Goal: Task Accomplishment & Management: Complete application form

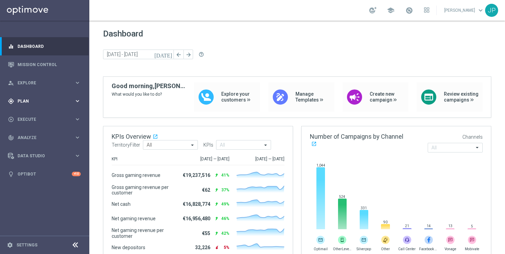
click at [73, 99] on span "Plan" at bounding box center [46, 101] width 57 height 4
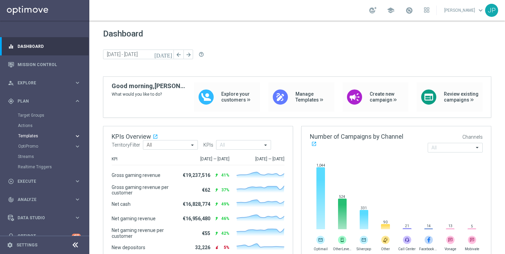
click at [52, 134] on span "Templates" at bounding box center [42, 136] width 49 height 4
click at [48, 145] on link "Optimail" at bounding box center [46, 145] width 50 height 5
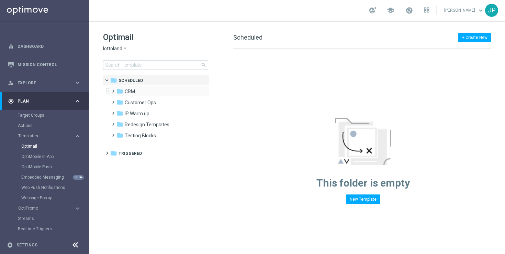
click at [113, 89] on span at bounding box center [111, 88] width 3 height 3
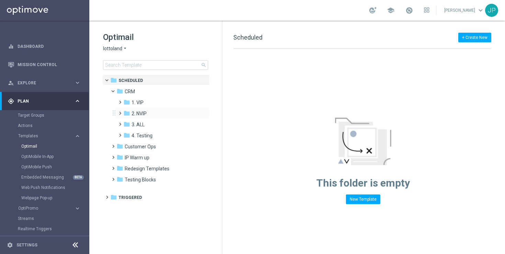
click at [120, 111] on span at bounding box center [118, 110] width 3 height 3
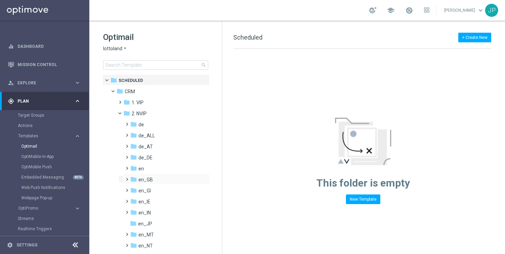
click at [127, 177] on span at bounding box center [125, 176] width 3 height 3
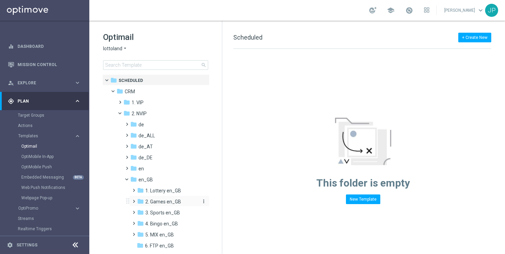
scroll to position [44, 0]
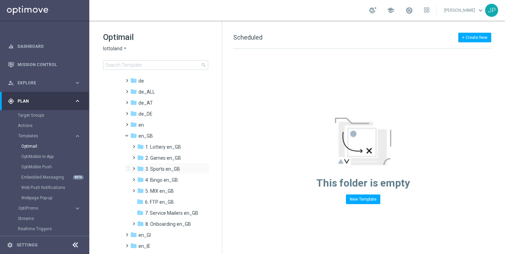
click at [134, 167] on span at bounding box center [132, 165] width 3 height 3
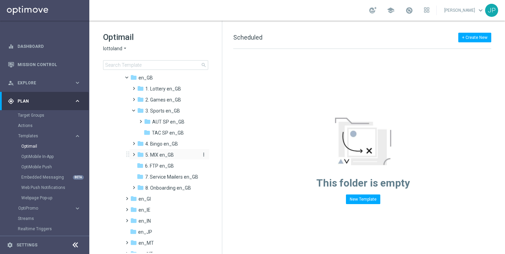
scroll to position [103, 0]
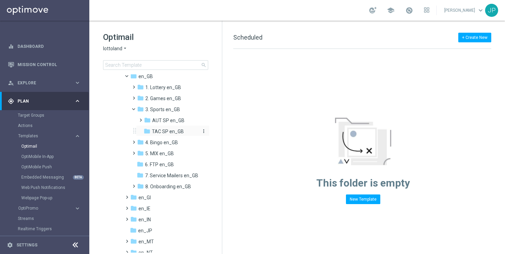
click at [169, 132] on span "TAC SP en_GB" at bounding box center [168, 131] width 32 height 6
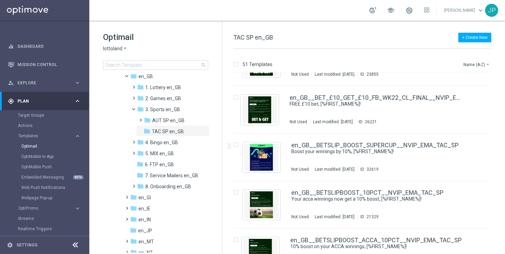
scroll to position [82, 0]
click at [479, 65] on button "Name (A-Z) arrow_drop_down" at bounding box center [477, 64] width 29 height 8
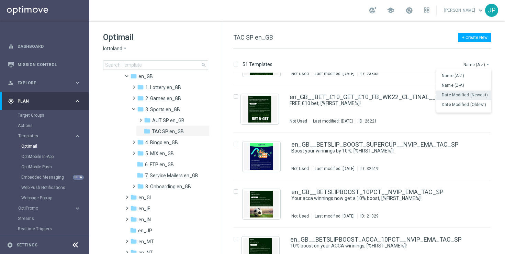
click at [465, 95] on span "Date Modified (Newest)" at bounding box center [465, 94] width 46 height 5
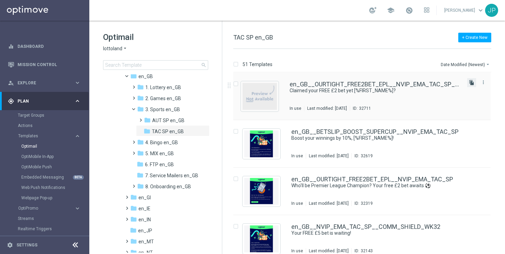
click at [471, 84] on icon "file_copy" at bounding box center [471, 82] width 5 height 5
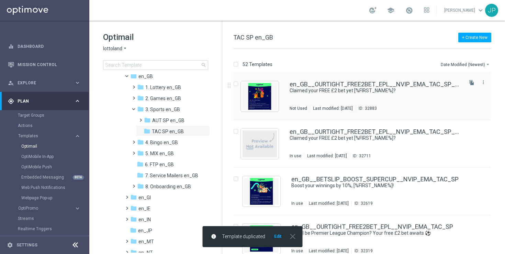
click at [416, 95] on div "en_GB__OURTIGHT_FREE2BET_EPL__NVIP_EMA_TAC_SP_REMINDER(1) Claimed your FREE £2 …" at bounding box center [376, 96] width 172 height 30
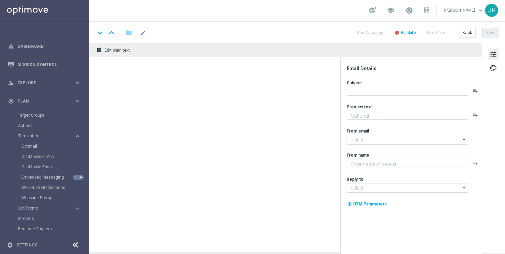
type textarea "Ends [DATE] at 7:45pm. Full T&Cs apply."
type textarea "Lottoland"
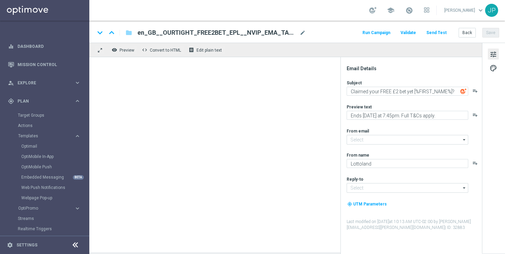
type input "[EMAIL_ADDRESS][DOMAIN_NAME]"
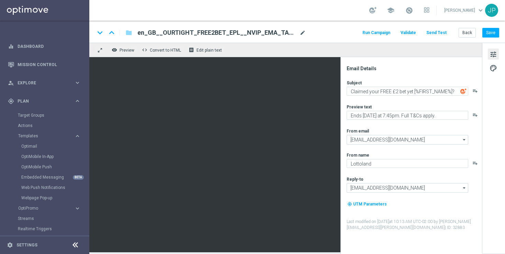
click at [303, 31] on span "mode_edit" at bounding box center [303, 33] width 6 height 6
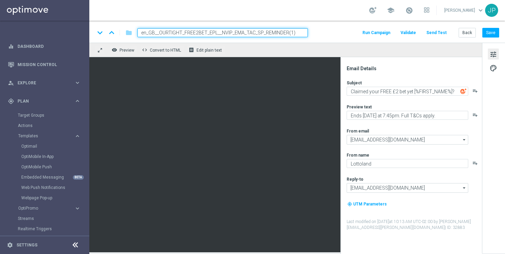
click at [296, 32] on input "en_GB__OURTIGHT_FREE2BET_EPL__NVIP_EMA_TAC_SP_REMINDER(1)" at bounding box center [222, 32] width 170 height 9
paste input "NVIP_EMA_TAC_SP__EARLYPAYOUT_ENHANCEDODDS_INFOMAILER_WK33"
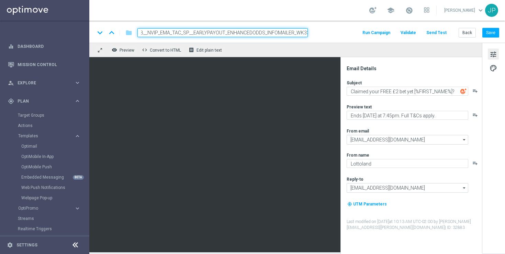
type input "en_GB__NVIP_EMA_TAC_SP__EARLYPAYOUT_ENHANCEDODDS_INFOMAILER_WK33"
click at [327, 36] on div "keyboard_arrow_down keyboard_arrow_up folder en_GB__NVIP_EMA_TAC_SP__EARLYPAYOU…" at bounding box center [297, 32] width 405 height 9
click at [337, 36] on div "keyboard_arrow_down keyboard_arrow_up folder en_GB__NVIP_EMA_TAC_SP__EARLYPAYOU…" at bounding box center [297, 32] width 405 height 9
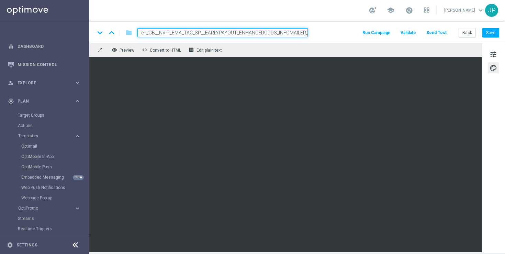
click at [483, 213] on div "tune palette" at bounding box center [493, 148] width 23 height 210
click at [500, 53] on div "tune palette" at bounding box center [493, 148] width 23 height 210
click at [493, 53] on span "tune" at bounding box center [494, 54] width 8 height 9
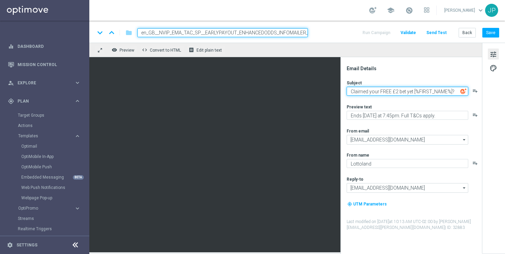
click at [410, 91] on textarea "Claimed your FREE £2 bet yet [%FIRST_NAME%]?" at bounding box center [408, 91] width 122 height 9
drag, startPoint x: 410, startPoint y: 91, endPoint x: 348, endPoint y: 91, distance: 61.2
click at [348, 91] on textarea "Claimed your FREE £2 bet yet [%FIRST_NAME%]?" at bounding box center [408, 91] width 122 height 9
click at [446, 91] on textarea "Betting just got better [%FIRST_NAME%]?" at bounding box center [408, 91] width 122 height 9
type textarea "Betting just got better [%FIRST_NAME%]"
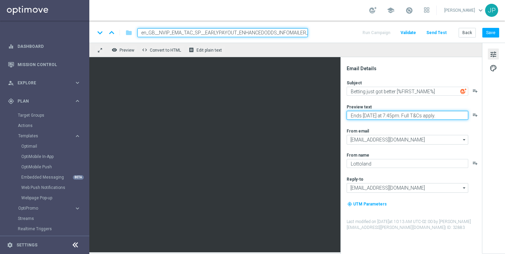
click at [420, 114] on textarea "Ends [DATE] at 7:45pm. Full T&Cs apply." at bounding box center [408, 115] width 122 height 9
type textarea "Check out our early payout offer!!"
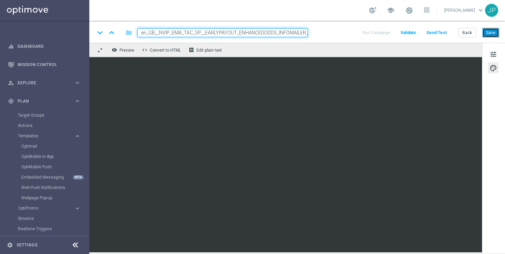
click at [491, 29] on button "Save" at bounding box center [491, 33] width 17 height 10
click at [209, 48] on span "Edit plain text" at bounding box center [209, 50] width 25 height 5
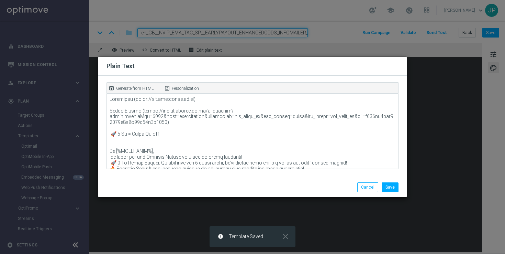
click at [125, 84] on div "open_in_browser Generate from HTML" at bounding box center [135, 89] width 56 height 10
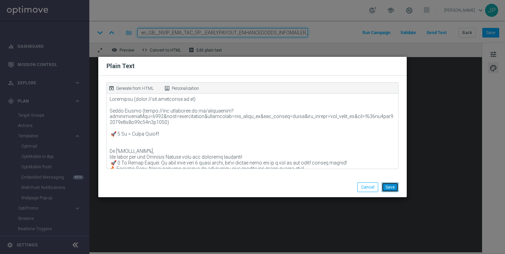
click at [391, 185] on button "Save" at bounding box center [390, 187] width 17 height 10
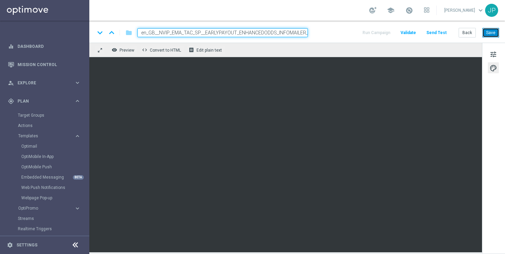
click at [496, 34] on button "Save" at bounding box center [491, 33] width 17 height 10
click at [495, 53] on span "tune" at bounding box center [494, 54] width 8 height 9
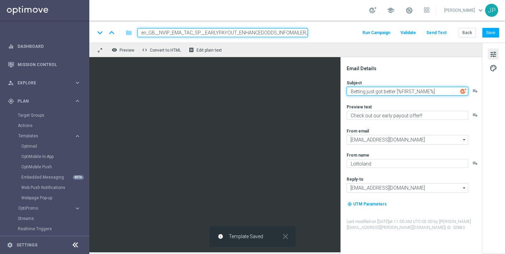
click at [441, 91] on textarea "Betting just got better [%FIRST_NAME%]" at bounding box center [408, 91] width 122 height 9
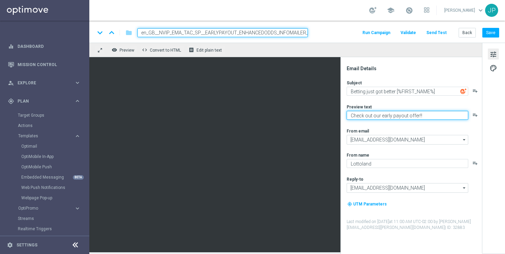
click at [402, 117] on textarea "Check out our early payout offer!!" at bounding box center [408, 115] width 122 height 9
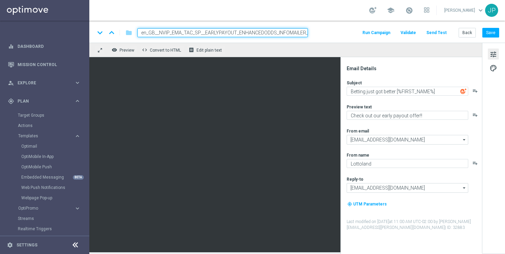
click at [496, 137] on div "tune palette" at bounding box center [493, 148] width 23 height 210
click at [491, 32] on button "Save" at bounding box center [491, 33] width 17 height 10
click at [440, 31] on button "Send Test" at bounding box center [436, 32] width 22 height 9
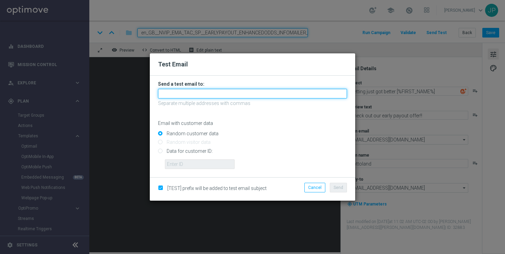
click at [238, 95] on input "text" at bounding box center [252, 94] width 189 height 10
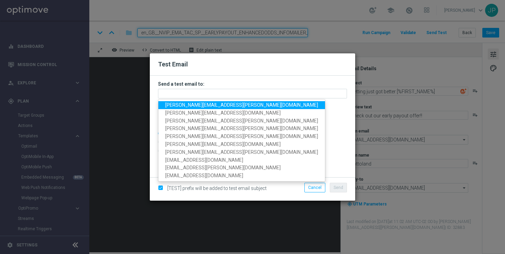
click at [181, 107] on span "[PERSON_NAME][EMAIL_ADDRESS][PERSON_NAME][DOMAIN_NAME]" at bounding box center [241, 104] width 153 height 5
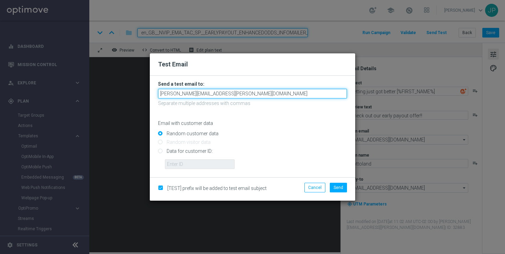
click at [247, 95] on input "[PERSON_NAME][EMAIL_ADDRESS][PERSON_NAME][DOMAIN_NAME]" at bounding box center [252, 94] width 189 height 10
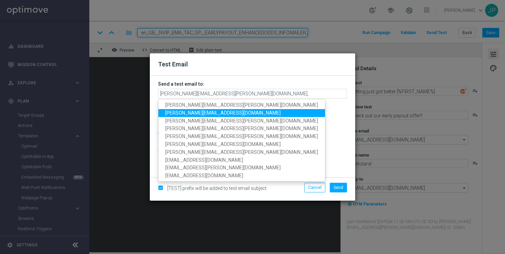
click at [208, 113] on span "[PERSON_NAME][EMAIL_ADDRESS][DOMAIN_NAME]" at bounding box center [222, 112] width 115 height 5
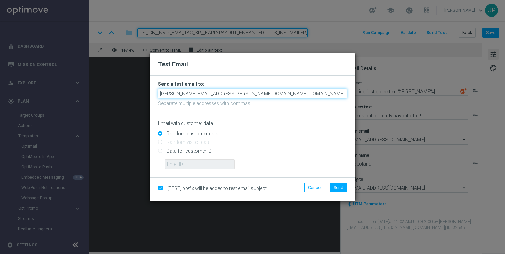
click at [304, 96] on input "[PERSON_NAME][EMAIL_ADDRESS][PERSON_NAME][DOMAIN_NAME],[DOMAIN_NAME][EMAIL_ADDR…" at bounding box center [252, 94] width 189 height 10
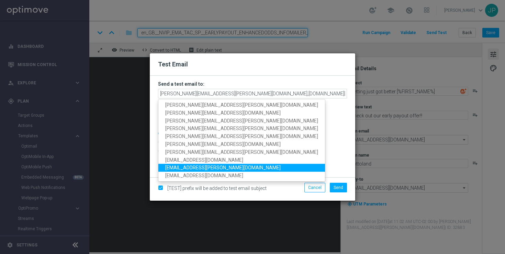
click at [215, 166] on span "[EMAIL_ADDRESS][PERSON_NAME][DOMAIN_NAME]" at bounding box center [222, 167] width 115 height 5
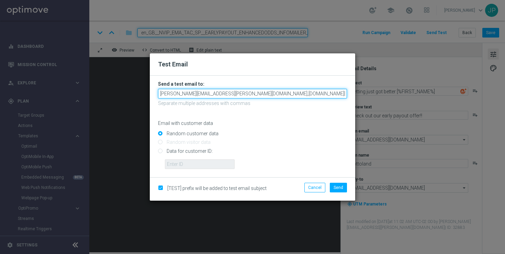
click at [341, 93] on input "[PERSON_NAME][EMAIL_ADDRESS][PERSON_NAME][DOMAIN_NAME],[DOMAIN_NAME][EMAIL_ADDR…" at bounding box center [252, 94] width 189 height 10
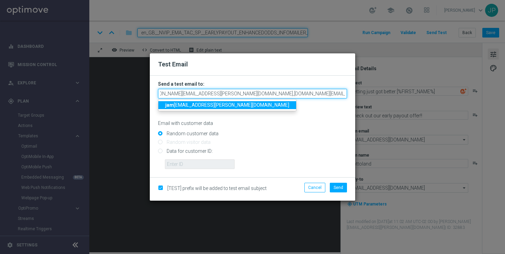
scroll to position [0, 17]
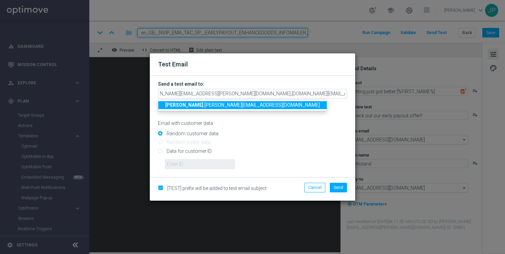
click at [213, 103] on span "[PERSON_NAME] .[PERSON_NAME][EMAIL_ADDRESS][DOMAIN_NAME]" at bounding box center [242, 104] width 155 height 5
type input "[PERSON_NAME][EMAIL_ADDRESS][PERSON_NAME][DOMAIN_NAME],[DOMAIN_NAME][EMAIL_ADDR…"
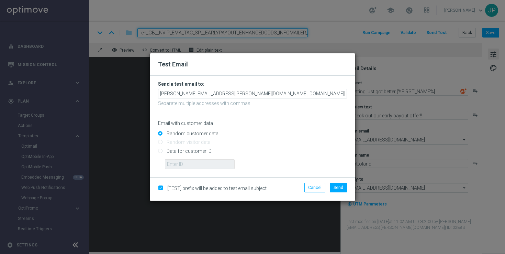
click at [185, 153] on input "Data for customer ID:" at bounding box center [252, 154] width 189 height 10
radio input "true"
click at [205, 166] on input "text" at bounding box center [200, 164] width 70 height 10
paste input "223901476"
type input "223901476"
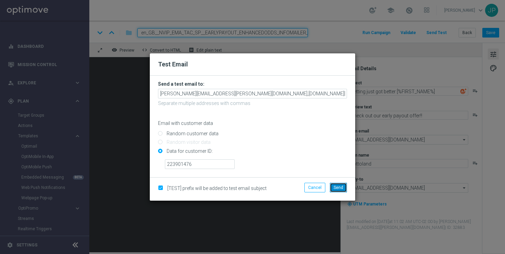
click at [339, 191] on button "Send" at bounding box center [338, 187] width 17 height 10
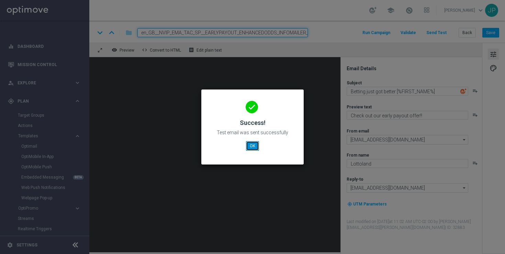
click at [253, 148] on button "OK" at bounding box center [252, 146] width 13 height 10
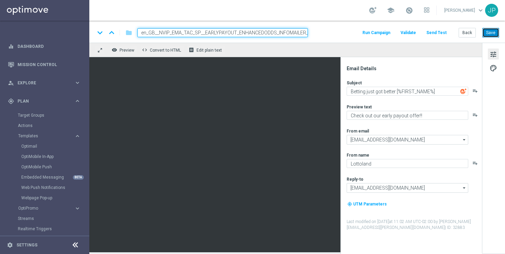
click at [493, 34] on button "Save" at bounding box center [491, 33] width 17 height 10
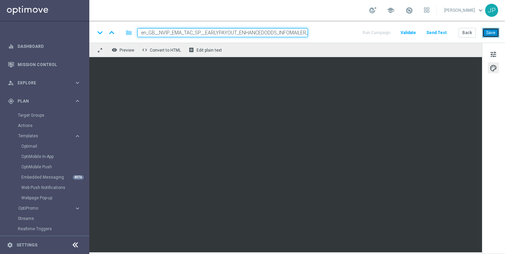
click at [498, 30] on button "Save" at bounding box center [491, 33] width 17 height 10
click at [494, 33] on button "Save" at bounding box center [491, 33] width 17 height 10
click at [497, 28] on button "Save" at bounding box center [491, 33] width 17 height 10
click at [494, 35] on button "Save" at bounding box center [491, 33] width 17 height 10
click at [34, 100] on span "Plan" at bounding box center [46, 101] width 57 height 4
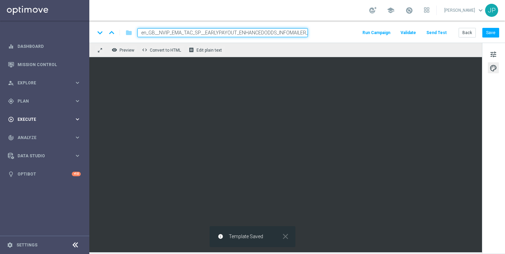
click at [46, 120] on span "Execute" at bounding box center [46, 119] width 57 height 4
click at [44, 133] on link "Campaign Builder" at bounding box center [45, 133] width 54 height 5
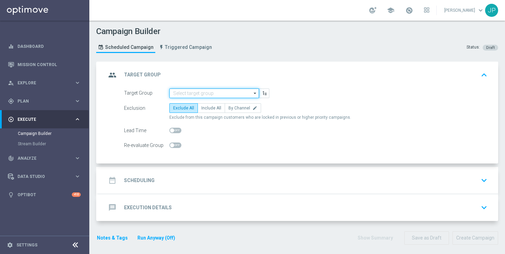
click at [228, 91] on input at bounding box center [214, 93] width 90 height 10
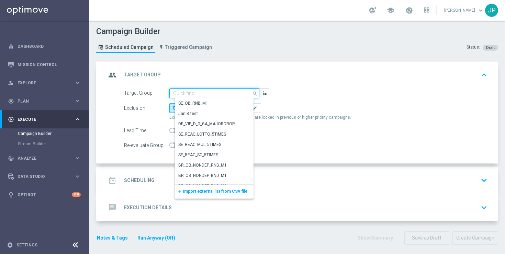
paste input "UK_SPORTSBOOK_EMAIL | Stakes in lifetime"
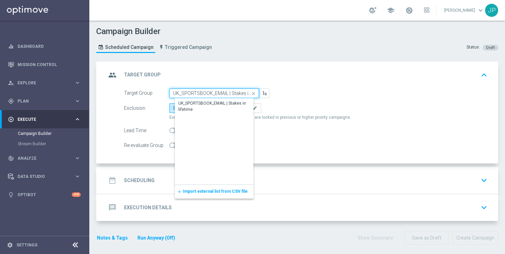
scroll to position [0, 14]
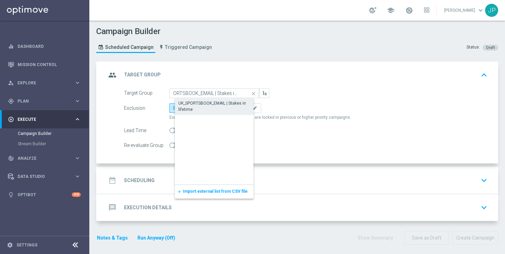
click at [225, 101] on div "UK_SPORTSBOOK_EMAIL | Stakes in lifetime" at bounding box center [219, 106] width 83 height 12
type input "UK_SPORTSBOOK_EMAIL | Stakes in lifetime"
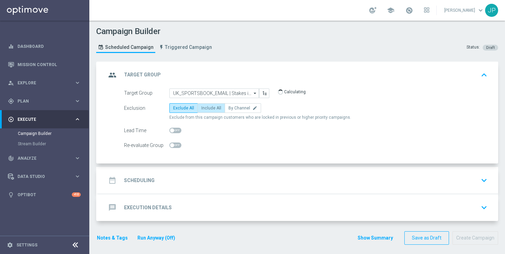
click at [206, 108] on span "Include All" at bounding box center [211, 108] width 20 height 5
click at [206, 108] on input "Include All" at bounding box center [203, 109] width 4 height 4
radio input "true"
click at [229, 176] on div "date_range Scheduling keyboard_arrow_down" at bounding box center [298, 180] width 384 height 13
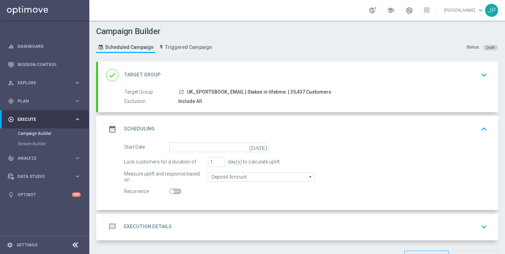
click at [264, 146] on icon "[DATE]" at bounding box center [260, 146] width 20 height 8
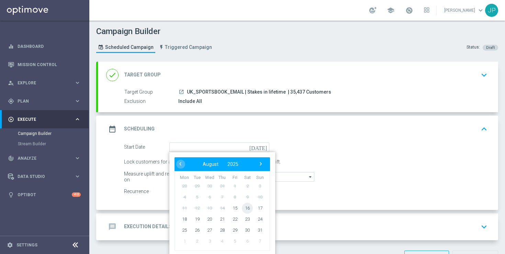
click at [248, 204] on span "16" at bounding box center [247, 207] width 11 height 11
type input "[DATE]"
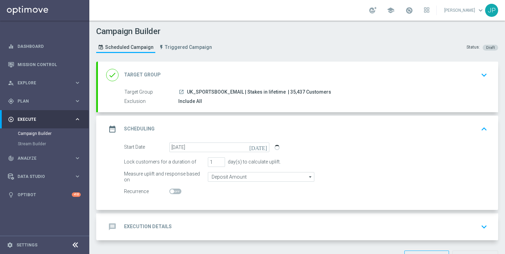
click at [291, 217] on div "message Execution Details keyboard_arrow_down" at bounding box center [298, 226] width 400 height 27
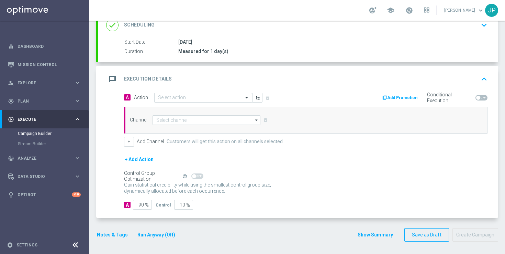
scroll to position [102, 0]
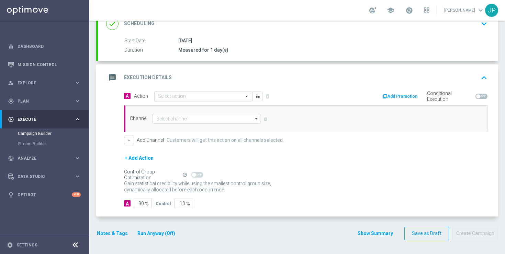
click at [199, 95] on input "text" at bounding box center [196, 96] width 77 height 6
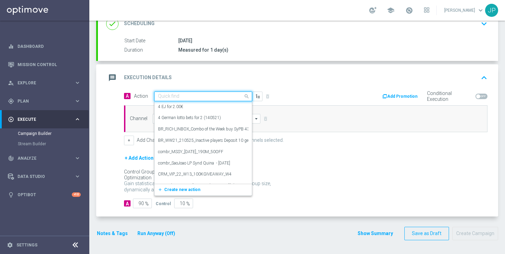
paste input "en_GB__NVIP_EMA_TAC_SP__EARLYPAYOUT_ENHANCEDODDS_INFOMAILER_WK33"
type input "en_GB__NVIP_EMA_TAC_SP__EARLYPAYOUT_ENHANCEDODDS_INFOMAILER_WK33"
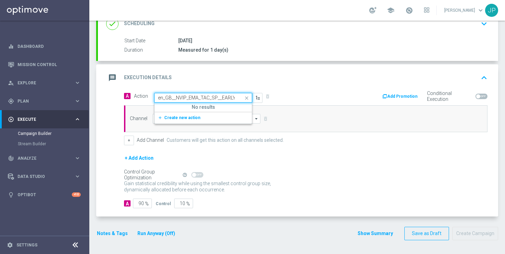
scroll to position [0, 101]
click at [196, 118] on span "Create new action" at bounding box center [182, 117] width 36 height 5
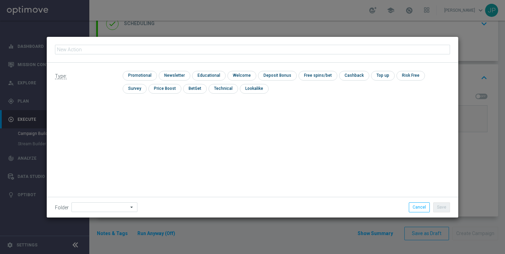
type input "en_GB__NVIP_EMA_TAC_SP__EARLYPAYOUT_ENHANCEDODDS_INFOMAILER_WK33"
click at [139, 75] on input "checkbox" at bounding box center [139, 75] width 33 height 9
checkbox input "true"
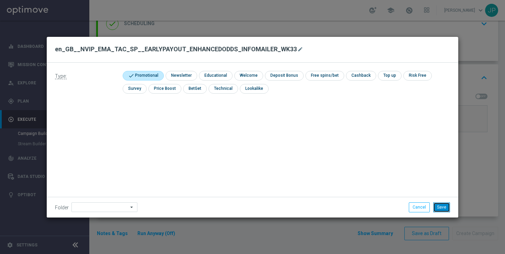
click at [440, 206] on button "Save" at bounding box center [441, 207] width 17 height 10
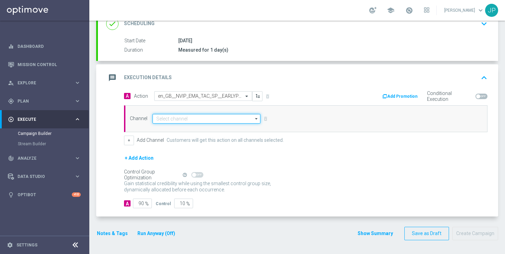
click at [193, 119] on input at bounding box center [207, 119] width 108 height 10
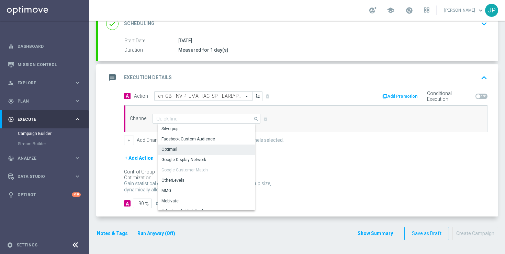
click at [198, 149] on div "Optimail" at bounding box center [209, 149] width 102 height 10
type input "Optimail"
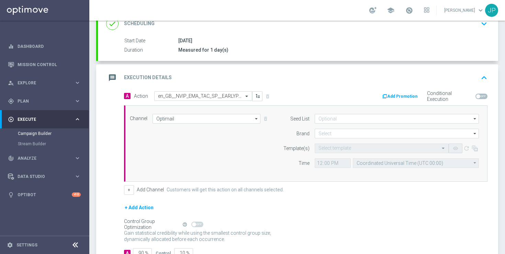
scroll to position [148, 0]
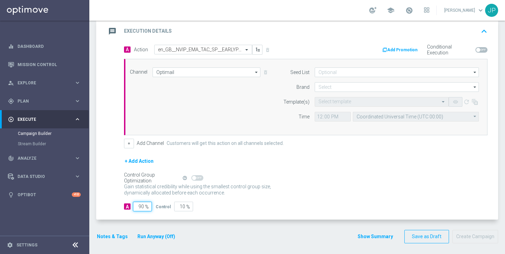
click at [141, 208] on input "90" at bounding box center [142, 206] width 19 height 10
type input "0"
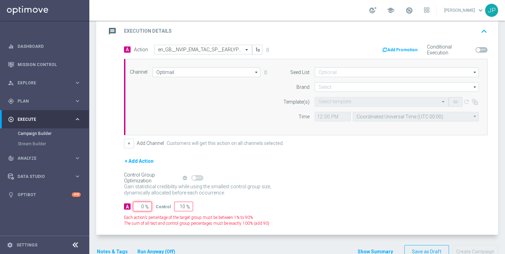
type input "100"
type input "10"
type input "90"
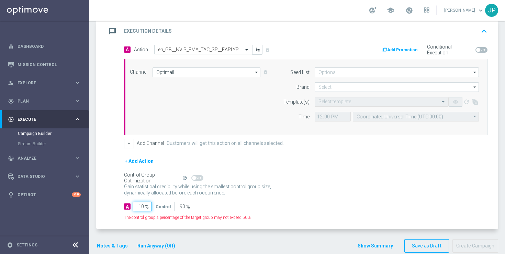
type input "100"
type input "0"
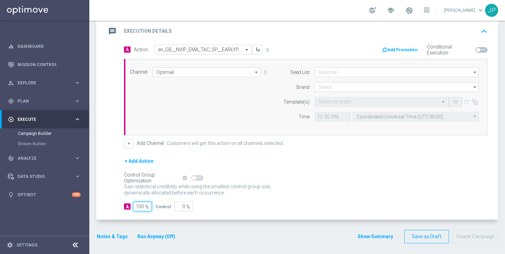
scroll to position [152, 0]
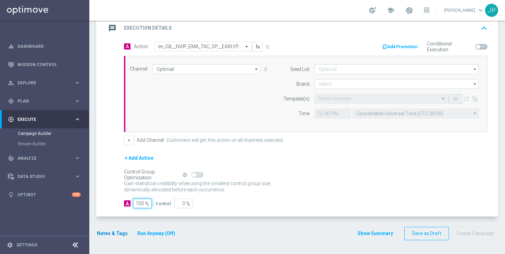
type input "100"
click at [115, 230] on button "Notes & Tags" at bounding box center [112, 233] width 32 height 9
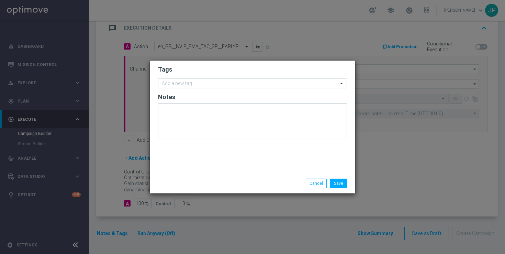
click at [240, 84] on input "text" at bounding box center [250, 84] width 176 height 6
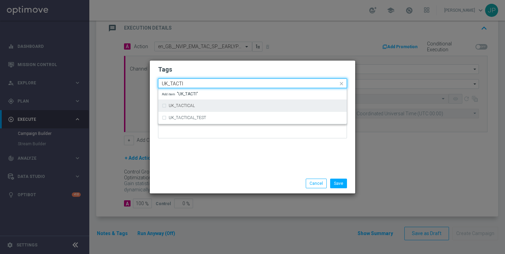
click at [242, 104] on div "UK_TACTICAL" at bounding box center [256, 105] width 175 height 4
type input "UK_TACTI"
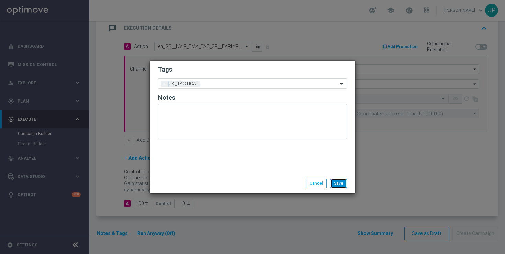
click at [343, 182] on button "Save" at bounding box center [338, 183] width 17 height 10
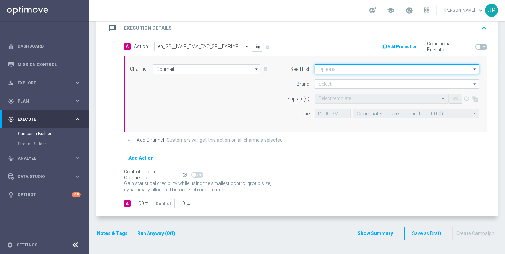
click at [331, 67] on input at bounding box center [397, 69] width 164 height 10
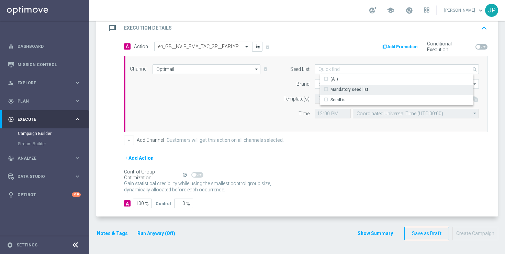
click at [332, 90] on div "Mandatory seed list" at bounding box center [350, 89] width 38 height 6
click at [331, 176] on div "Control Group Optimization Self Optimizing Campaign help_outline" at bounding box center [306, 175] width 364 height 8
type input "Mandatory seed list"
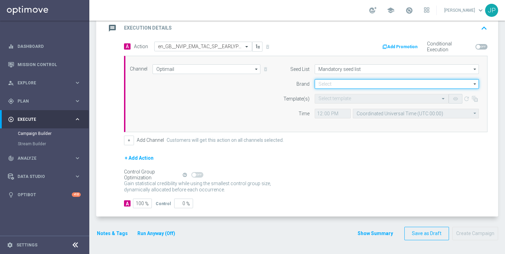
click at [324, 82] on input at bounding box center [397, 84] width 164 height 10
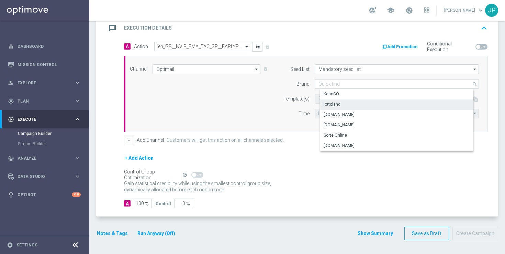
click at [335, 105] on div "lottoland" at bounding box center [332, 104] width 17 height 6
type input "lottoland"
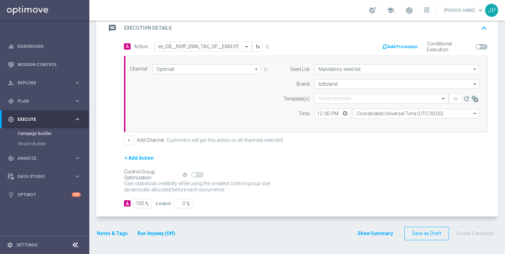
click at [330, 162] on div "+ Add Action" at bounding box center [306, 162] width 364 height 17
click at [320, 112] on input "12:00" at bounding box center [333, 114] width 36 height 10
type input "10:00"
click at [374, 113] on input "Coordinated Universal Time (UTC 00:00)" at bounding box center [416, 114] width 126 height 10
click at [406, 123] on div "United Kingdom Time (UTC +01:00)" at bounding box center [395, 123] width 67 height 6
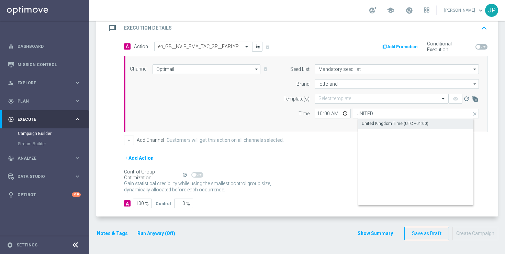
type input "United Kingdom Time (UTC +01:00)"
click at [368, 162] on div "+ Add Action" at bounding box center [306, 162] width 364 height 17
click at [356, 98] on input "text" at bounding box center [375, 99] width 113 height 6
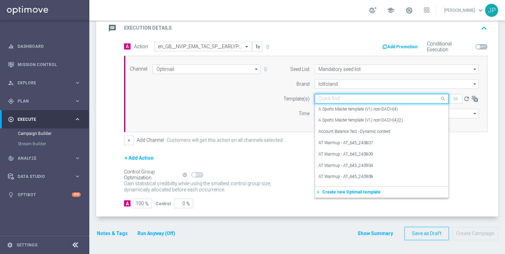
paste input "en_GB__NVIP_EMA_TAC_SP__EARLYPAYOUT_ENHANCEDODDS_INFOMAILER_WK33"
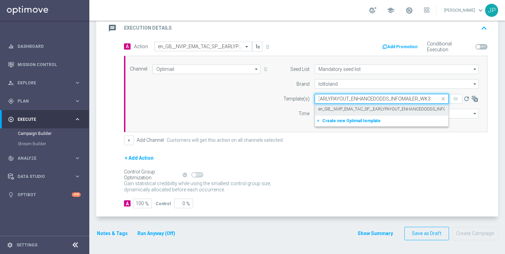
click at [374, 110] on label "en_GB__NVIP_EMA_TAC_SP__EARLYPAYOUT_ENHANCEDODDS_INFOMAILER_WK33" at bounding box center [397, 109] width 156 height 6
type input "en_GB__NVIP_EMA_TAC_SP__EARLYPAYOUT_ENHANCEDODDS_INFOMAILER_WK33"
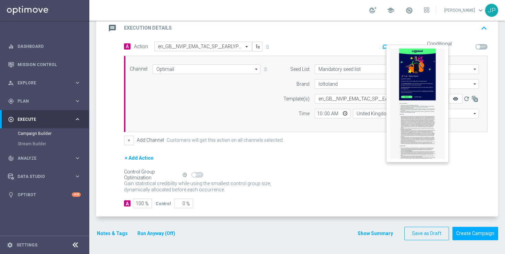
click at [453, 96] on icon "remove_red_eye" at bounding box center [455, 98] width 5 height 5
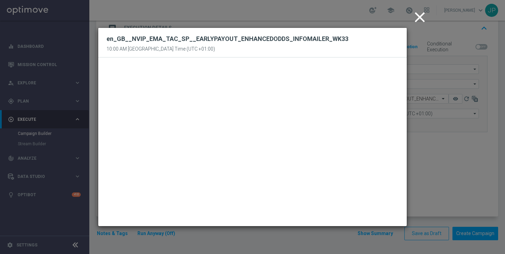
click at [420, 16] on icon "close" at bounding box center [419, 17] width 17 height 17
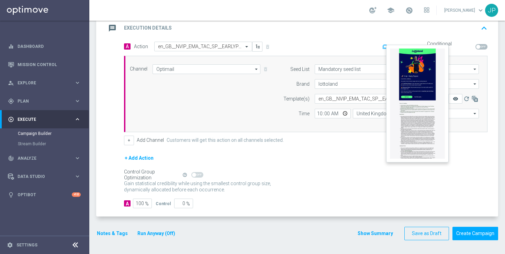
click at [455, 99] on icon "remove_red_eye" at bounding box center [455, 98] width 5 height 5
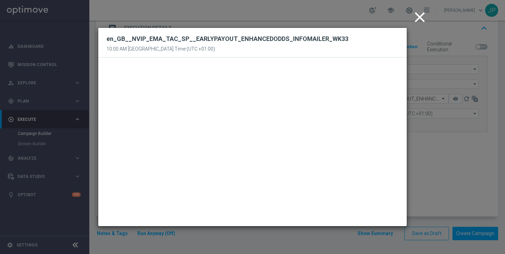
click at [420, 16] on icon "close" at bounding box center [419, 17] width 17 height 17
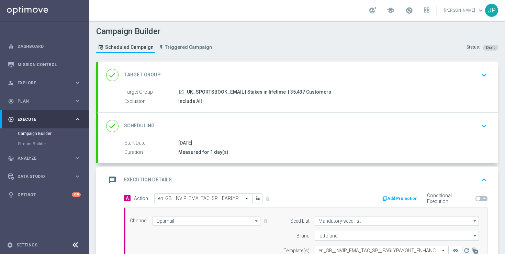
click at [290, 93] on span "| 35,437 Customers" at bounding box center [309, 92] width 43 height 6
drag, startPoint x: 290, startPoint y: 93, endPoint x: 297, endPoint y: 93, distance: 6.2
click at [297, 93] on span "| 35,437 Customers" at bounding box center [309, 92] width 43 height 6
copy span "35,437"
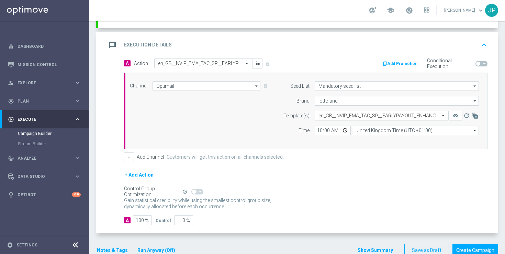
scroll to position [152, 0]
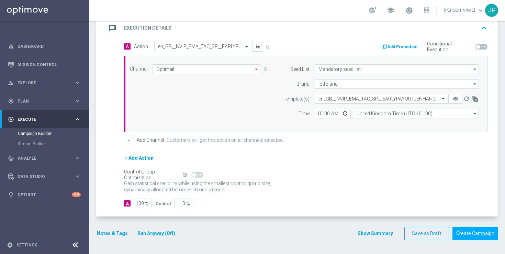
click at [115, 235] on button "Notes & Tags" at bounding box center [112, 233] width 32 height 9
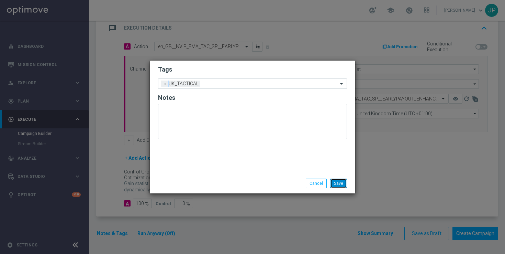
click at [335, 181] on button "Save" at bounding box center [338, 183] width 17 height 10
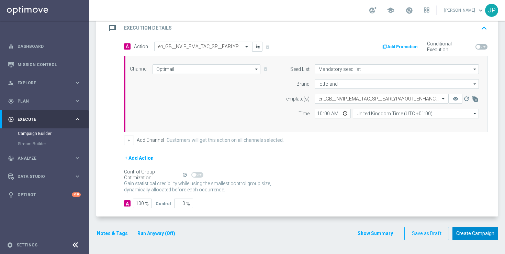
click at [483, 235] on button "Create Campaign" at bounding box center [476, 232] width 46 height 13
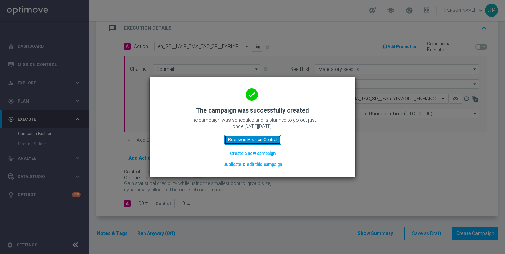
click at [270, 135] on button "Review in Mission Control" at bounding box center [252, 140] width 57 height 10
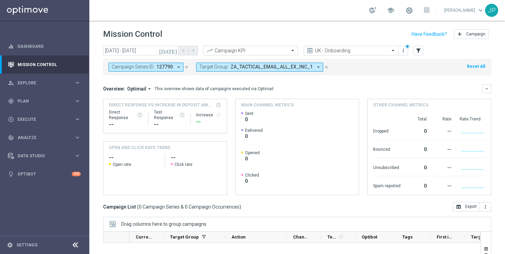
click at [324, 66] on icon "close" at bounding box center [326, 67] width 5 height 5
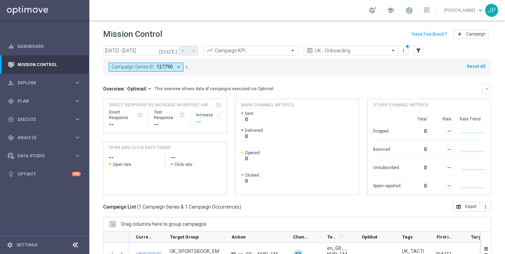
click at [187, 66] on icon "close" at bounding box center [186, 67] width 5 height 5
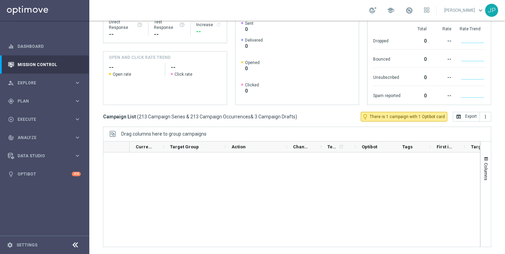
scroll to position [560, 0]
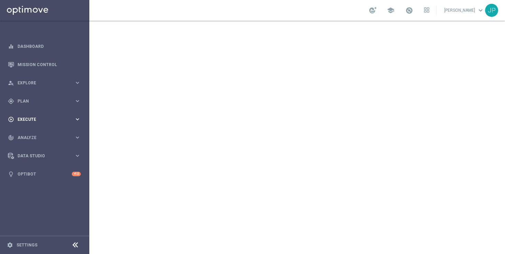
click at [35, 117] on div "play_circle_outline Execute" at bounding box center [41, 119] width 66 height 6
click at [39, 133] on link "Campaign Builder" at bounding box center [45, 133] width 54 height 5
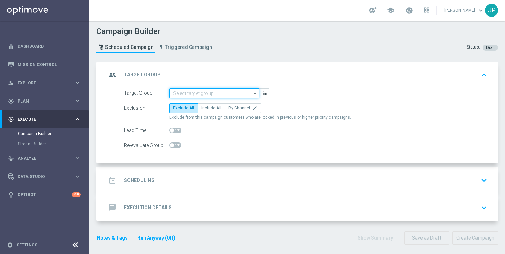
click at [206, 92] on input at bounding box center [214, 93] width 90 height 10
paste input "UK_SPORTSBOOK_APP"
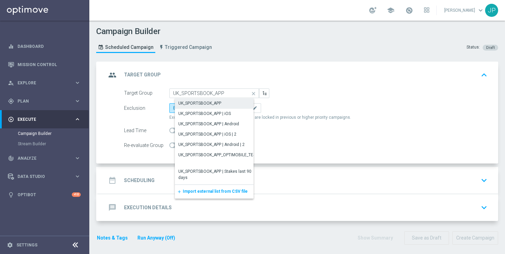
click at [210, 103] on div "UK_SPORTSBOOK_APP" at bounding box center [199, 103] width 43 height 6
type input "UK_SPORTSBOOK_APP"
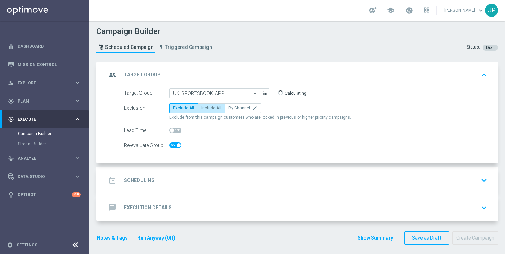
checkbox input "true"
click at [214, 109] on span "Include All" at bounding box center [211, 108] width 20 height 5
click at [206, 109] on input "Include All" at bounding box center [203, 109] width 4 height 4
radio input "true"
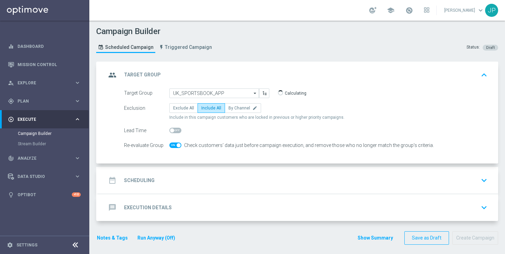
click at [178, 144] on span at bounding box center [179, 145] width 4 height 4
click at [178, 144] on input "checkbox" at bounding box center [175, 144] width 12 height 5
checkbox input "false"
click at [233, 186] on div "date_range Scheduling keyboard_arrow_down" at bounding box center [298, 180] width 384 height 13
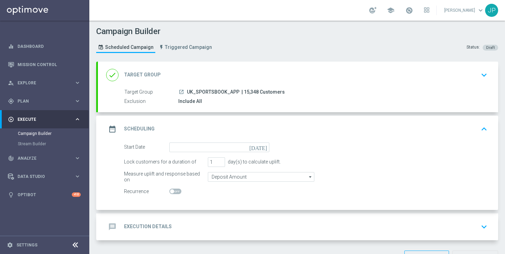
scroll to position [23, 0]
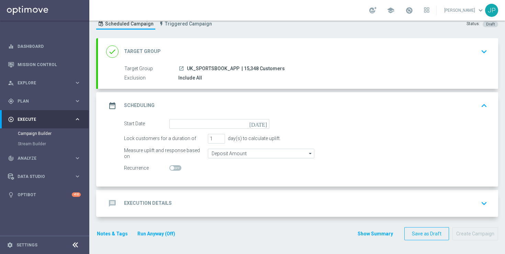
click at [267, 123] on icon "[DATE]" at bounding box center [260, 123] width 20 height 8
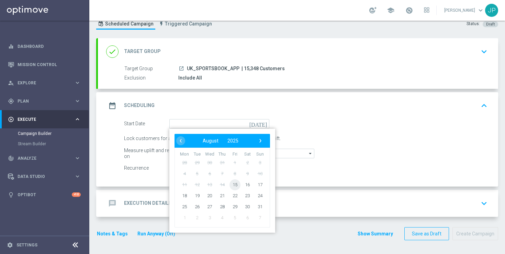
click at [235, 181] on span "15" at bounding box center [235, 184] width 11 height 11
type input "15 Aug 2025"
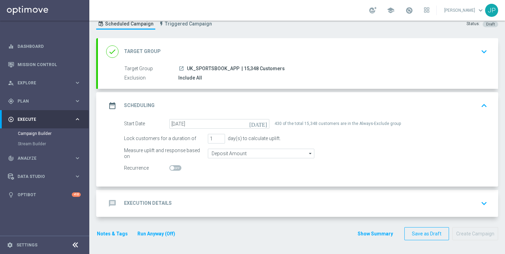
click at [233, 201] on div "message Execution Details keyboard_arrow_down" at bounding box center [298, 203] width 384 height 13
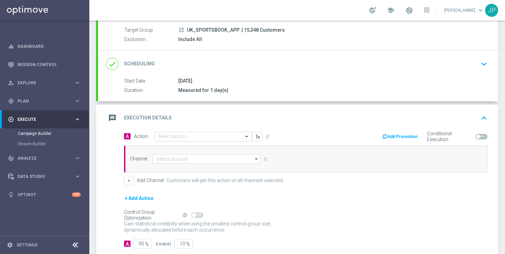
scroll to position [86, 0]
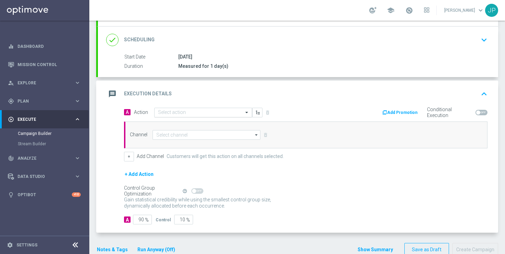
click at [207, 108] on div "Select action" at bounding box center [203, 113] width 98 height 10
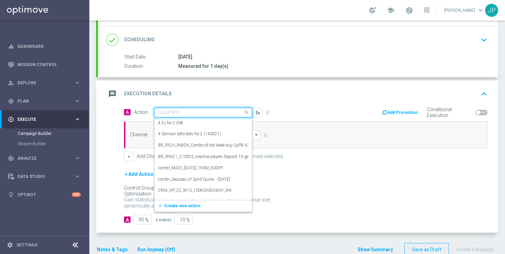
paste input "en_GB__FOOTBALL_PL_150825_LIV_vs_BOU__ALL_APP_TAC_SB"
type input "en_GB__FOOTBALL_PL_150825_LIV_vs_BOU__ALL_APP_TAC_SB"
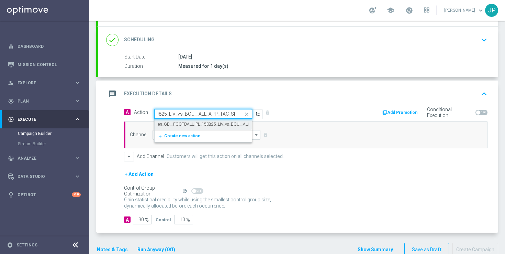
click at [198, 124] on label "en_GB__FOOTBALL_PL_150825_LIV_vs_BOU__ALL_APP_TAC_SB" at bounding box center [217, 124] width 118 height 6
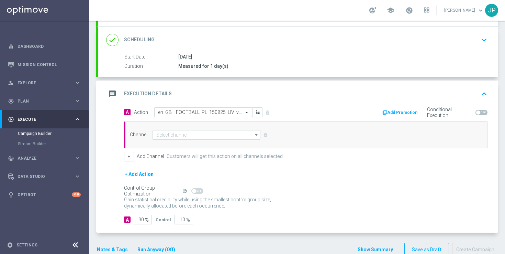
scroll to position [0, 0]
click at [196, 132] on input at bounding box center [207, 135] width 108 height 10
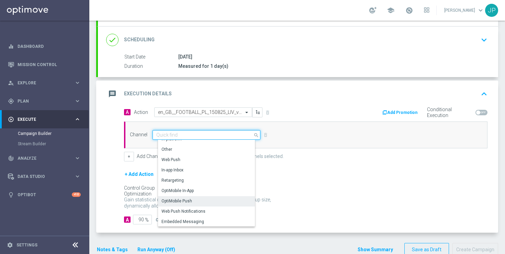
scroll to position [182, 0]
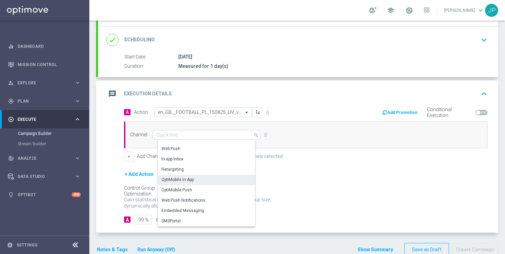
click at [207, 189] on div "OptiMobile Push" at bounding box center [209, 190] width 102 height 10
type input "OptiMobile Push"
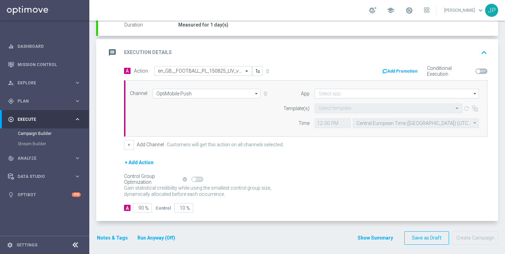
scroll to position [132, 0]
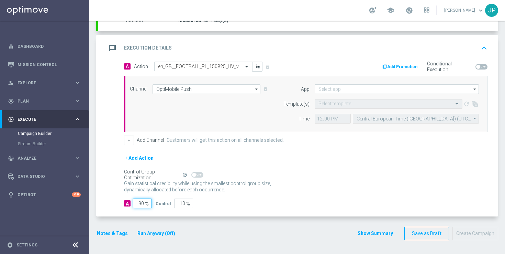
click at [141, 205] on input "90" at bounding box center [142, 203] width 19 height 10
type input "0"
type input "100"
type input "10"
type input "90"
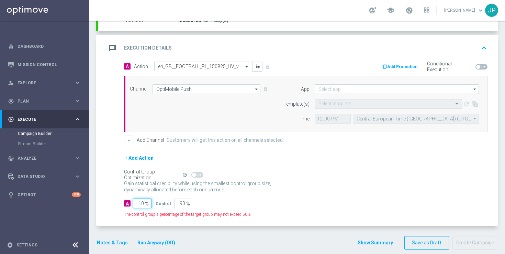
type input "100"
type input "0"
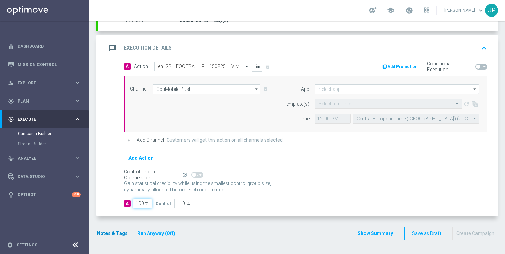
type input "100"
click at [106, 236] on button "Notes & Tags" at bounding box center [112, 233] width 32 height 9
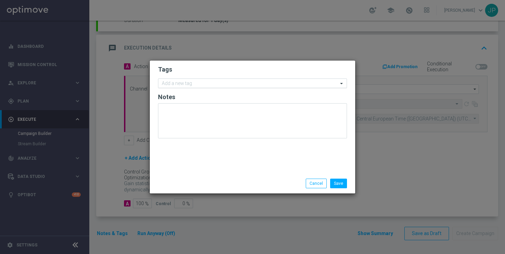
click at [207, 83] on input "text" at bounding box center [250, 84] width 176 height 6
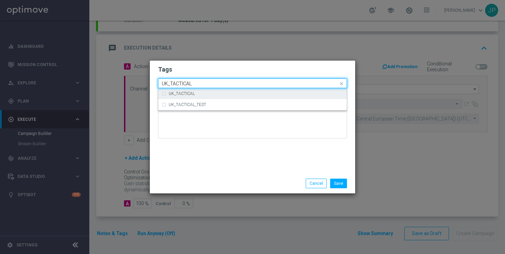
click at [230, 94] on div "UK_TACTICAL" at bounding box center [256, 93] width 175 height 4
type input "UK_TACTICAL"
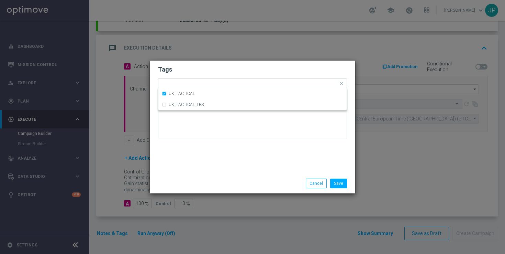
click at [268, 142] on div at bounding box center [252, 123] width 189 height 40
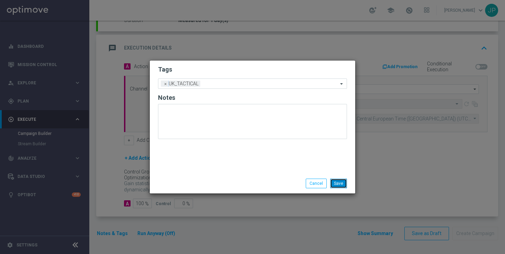
click at [339, 183] on button "Save" at bounding box center [338, 183] width 17 height 10
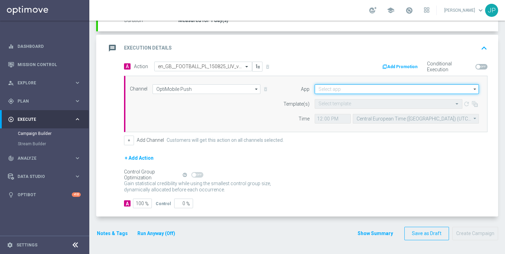
click at [351, 91] on input at bounding box center [397, 89] width 164 height 10
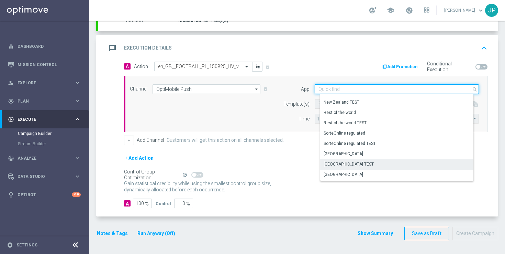
scroll to position [285, 0]
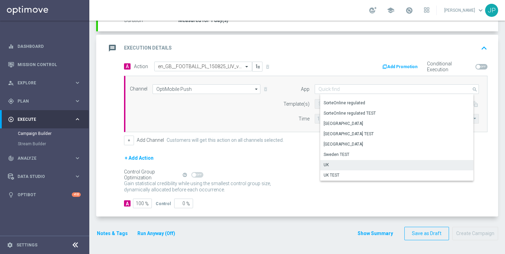
click at [337, 166] on div "UK" at bounding box center [399, 165] width 158 height 10
type input "UK"
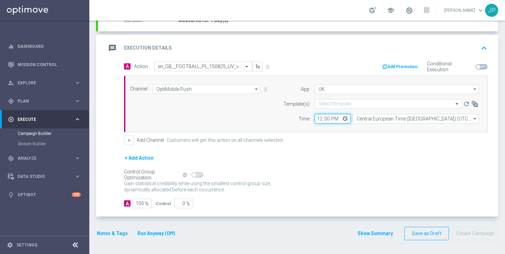
click at [319, 119] on input "12:00" at bounding box center [333, 119] width 36 height 10
type input "19:40"
click at [371, 123] on div "Channel OptiMobile Push OptiMobile Push arrow_drop_down Show Selected 1 of 26 S…" at bounding box center [306, 104] width 364 height 56
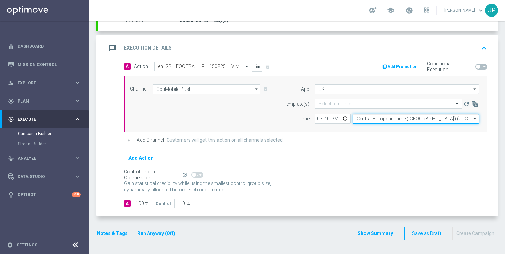
click at [375, 119] on input "Central European Time (Budapest) (UTC +02:00)" at bounding box center [416, 119] width 126 height 10
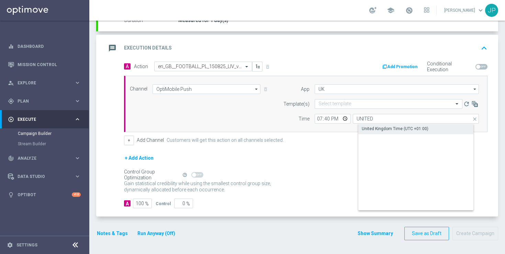
click at [387, 129] on div "United Kingdom Time (UTC +01:00)" at bounding box center [395, 128] width 67 height 6
type input "United Kingdom Time (UTC +01:00)"
click at [359, 155] on div "+ Add Action" at bounding box center [306, 162] width 364 height 17
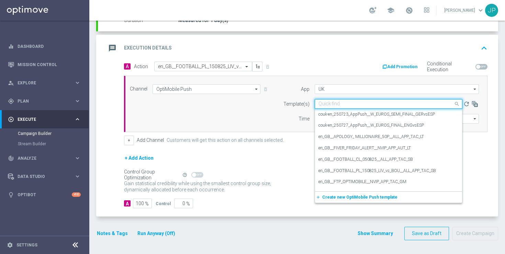
click at [372, 101] on input "text" at bounding box center [382, 104] width 126 height 6
paste input "en_GB__FOOTBALL_PL_150825_LIV_vs_BOU__ALL_APP_TAC_SB"
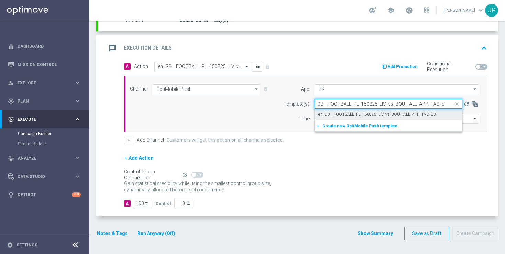
click at [372, 111] on label "en_GB__FOOTBALL_PL_150825_LIV_vs_BOU__ALL_APP_TAC_SB" at bounding box center [378, 114] width 118 height 6
type input "en_GB__FOOTBALL_PL_150825_LIV_vs_BOU__ALL_APP_TAC_SB"
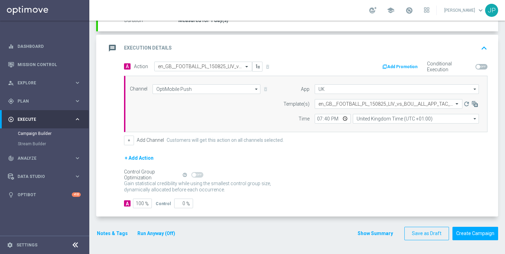
scroll to position [0, 0]
click at [361, 155] on div "+ Add Action" at bounding box center [306, 162] width 364 height 17
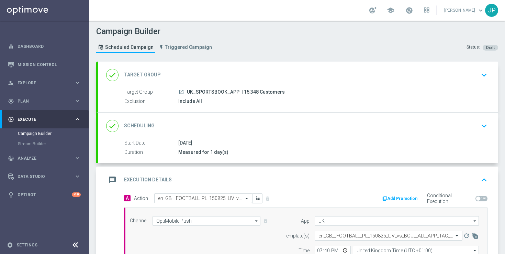
scroll to position [132, 0]
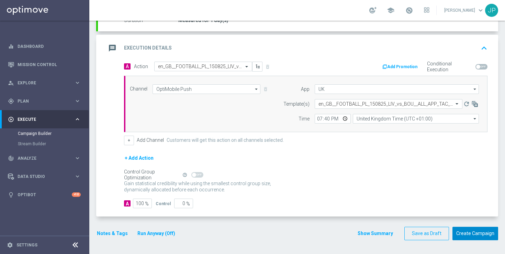
click at [471, 233] on button "Create Campaign" at bounding box center [476, 232] width 46 height 13
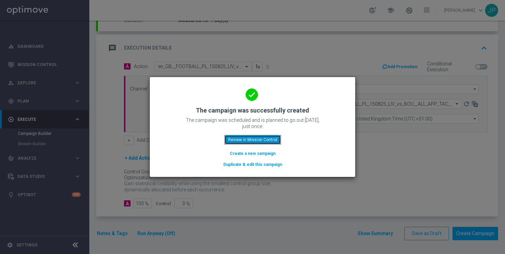
click at [261, 139] on button "Review in Mission Control" at bounding box center [252, 140] width 57 height 10
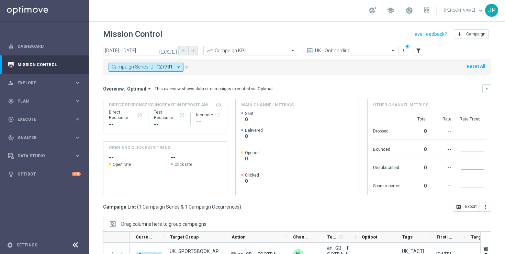
scroll to position [90, 0]
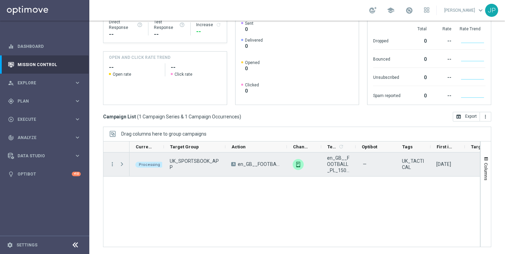
click at [123, 165] on span "Press SPACE to select this row." at bounding box center [122, 163] width 6 height 5
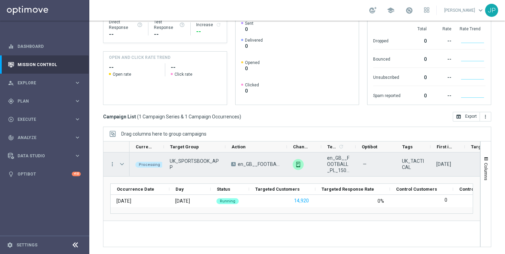
click at [121, 164] on span "Press SPACE to select this row." at bounding box center [122, 163] width 6 height 5
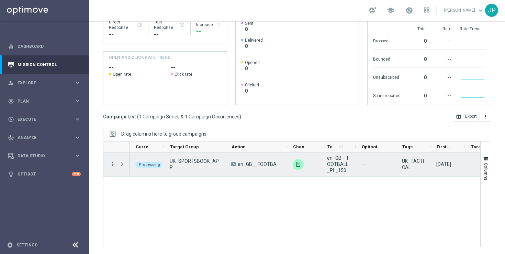
click at [111, 164] on icon "more_vert" at bounding box center [112, 164] width 6 height 6
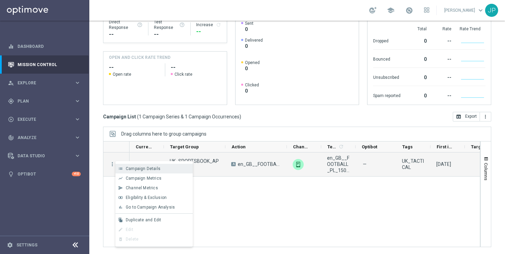
click at [141, 167] on span "Campaign Details" at bounding box center [143, 168] width 35 height 5
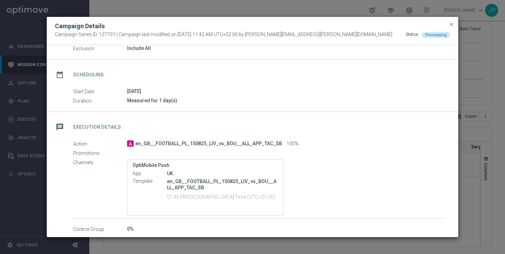
scroll to position [70, 0]
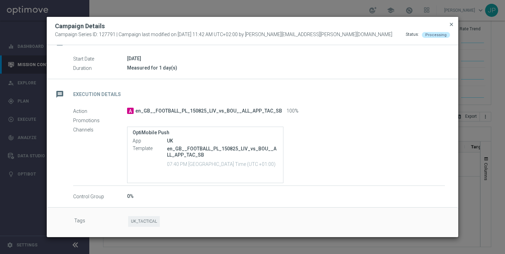
click at [450, 24] on span "close" at bounding box center [451, 24] width 5 height 5
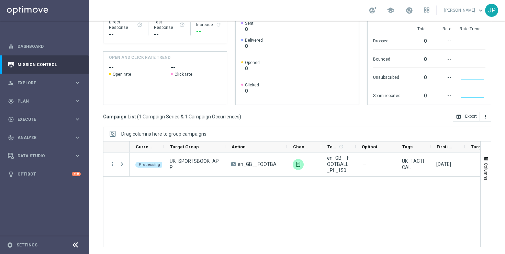
scroll to position [0, 0]
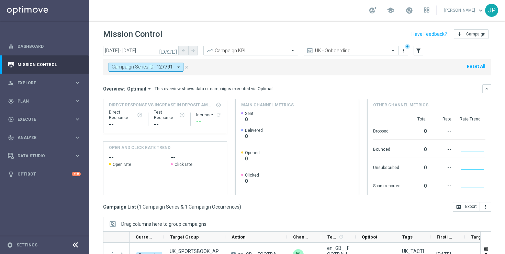
click at [188, 66] on icon "close" at bounding box center [186, 67] width 5 height 5
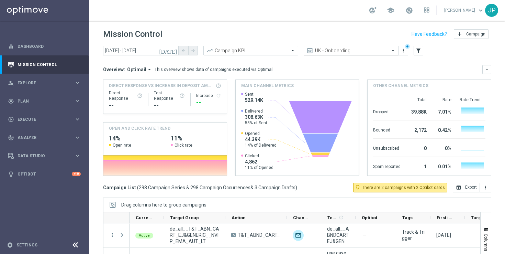
click at [393, 52] on span at bounding box center [394, 50] width 9 height 6
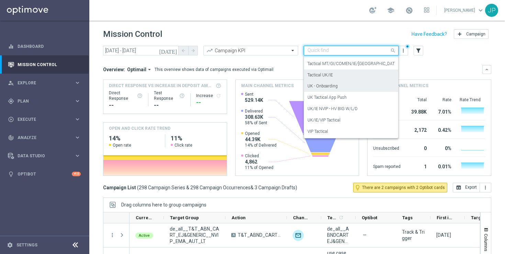
scroll to position [133, 0]
click at [365, 74] on div "Tactical UK/IE" at bounding box center [351, 75] width 87 height 11
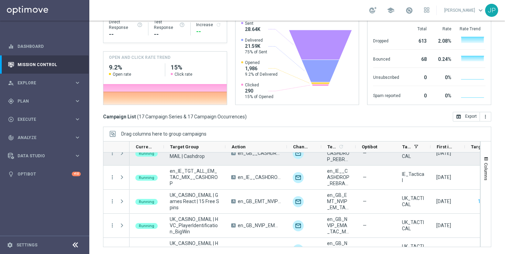
scroll to position [121, 0]
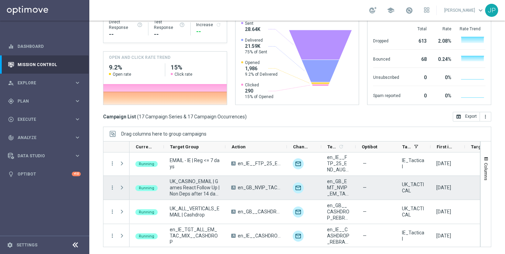
click at [123, 187] on span at bounding box center [122, 187] width 6 height 5
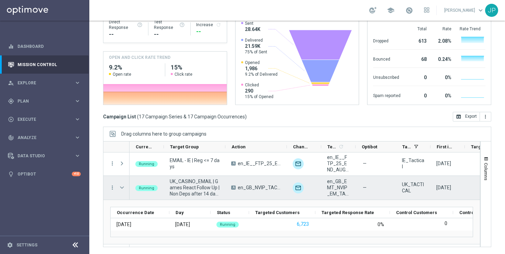
click at [112, 184] on div "more_vert" at bounding box center [109, 188] width 12 height 24
click at [111, 187] on icon "more_vert" at bounding box center [112, 187] width 6 height 6
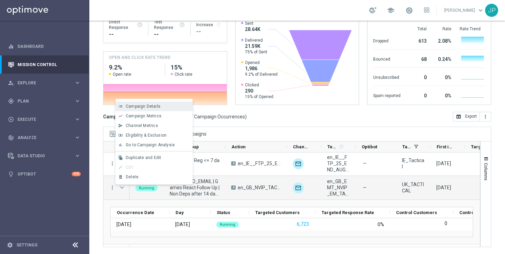
click at [157, 107] on span "Campaign Details" at bounding box center [143, 106] width 35 height 5
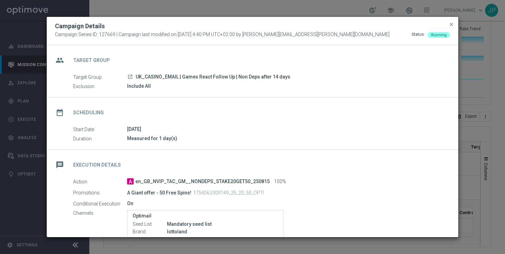
scroll to position [3, 0]
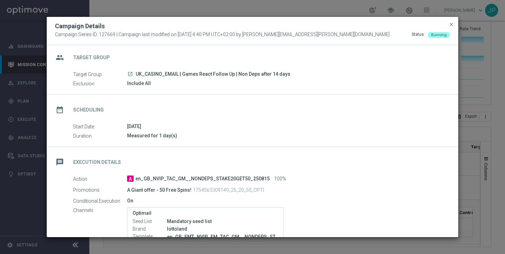
click at [230, 188] on p "1754563309149_25_20_50_OPTI" at bounding box center [228, 190] width 71 height 6
copy p "1754563309149_25_20_50_OPTI"
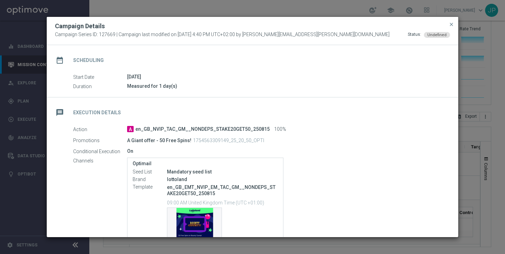
scroll to position [31, 0]
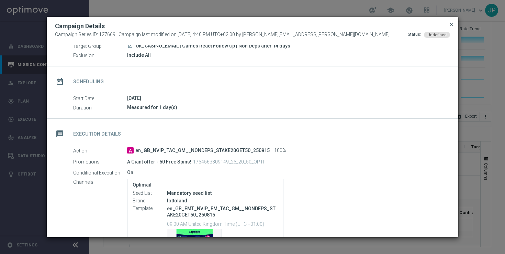
click at [452, 23] on span "close" at bounding box center [451, 24] width 5 height 5
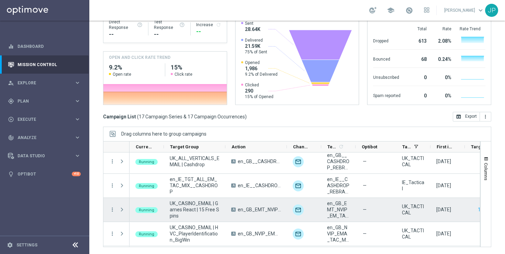
scroll to position [214, 0]
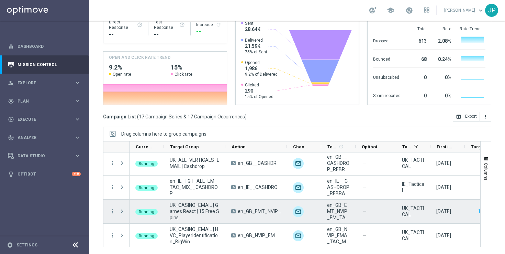
click at [122, 211] on span at bounding box center [122, 210] width 6 height 5
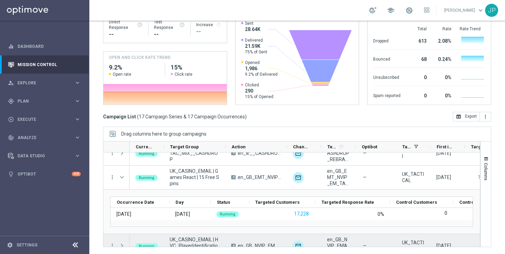
scroll to position [270, 0]
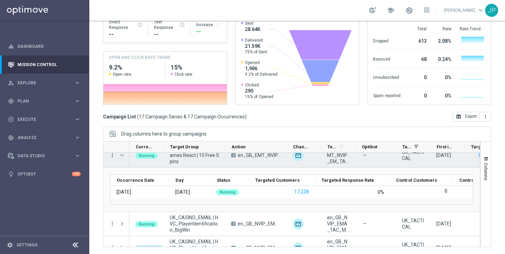
click at [112, 155] on icon "more_vert" at bounding box center [112, 155] width 6 height 6
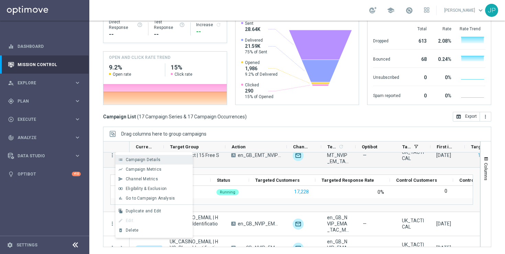
click at [142, 156] on div "list Campaign Details" at bounding box center [153, 160] width 77 height 10
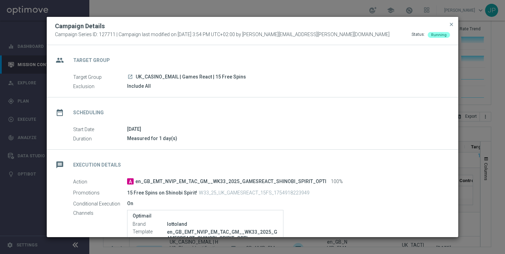
click at [282, 193] on p "W33_25_UK_GAMESREACT_15FS_1754918223949" at bounding box center [254, 192] width 111 height 6
copy p "W33_25_UK_GAMESREACT_15FS_1754918223949"
click at [450, 25] on span "close" at bounding box center [451, 24] width 5 height 5
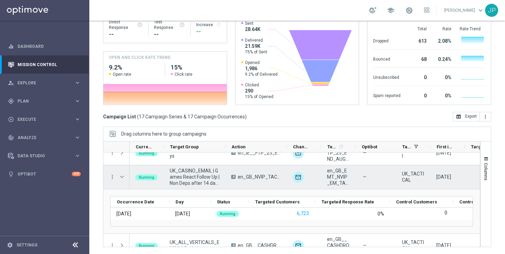
scroll to position [126, 0]
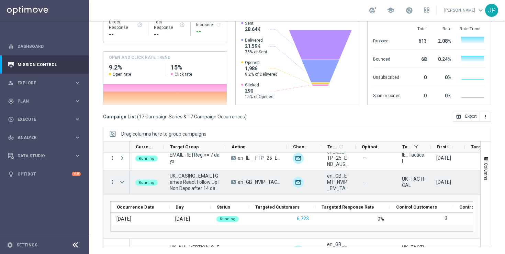
click at [122, 183] on span "Press SPACE to select this row." at bounding box center [122, 181] width 6 height 5
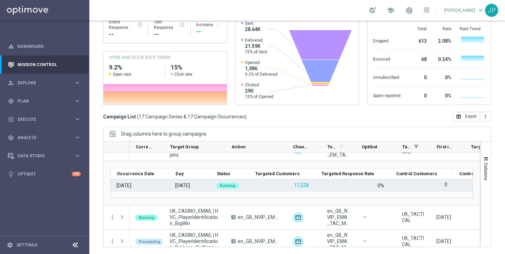
scroll to position [207, 0]
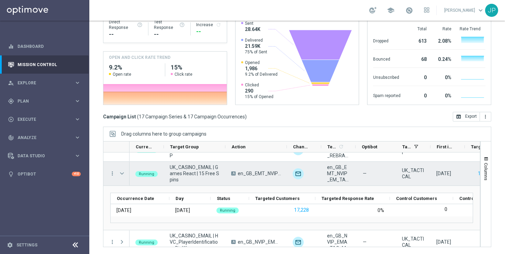
click at [123, 176] on span "Press SPACE to select this row." at bounding box center [122, 172] width 6 height 5
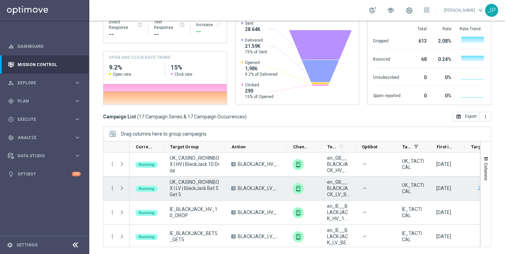
scroll to position [0, 0]
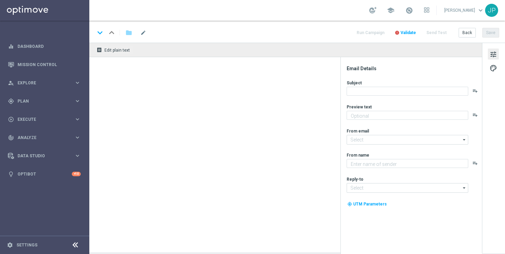
type textarea "Check out our early payout offer!!"
type textarea "Lottoland"
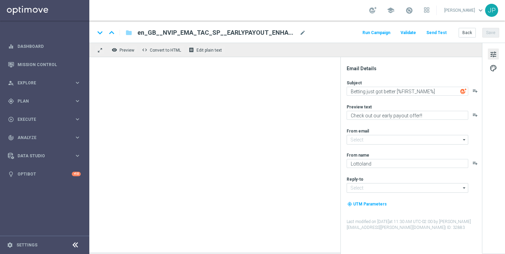
type input "[EMAIL_ADDRESS][DOMAIN_NAME]"
